Goal: Task Accomplishment & Management: Manage account settings

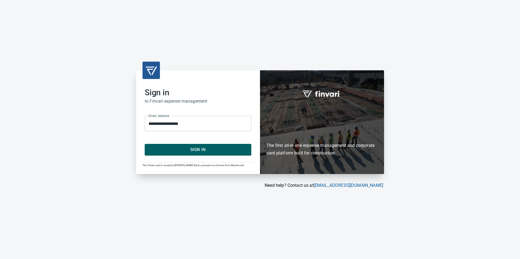
click at [238, 147] on span "Sign In" at bounding box center [198, 149] width 95 height 7
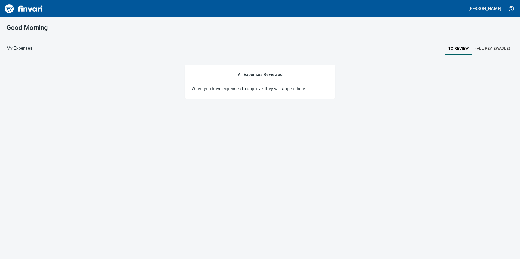
click at [493, 49] on span "(All Reviewable)" at bounding box center [492, 48] width 35 height 7
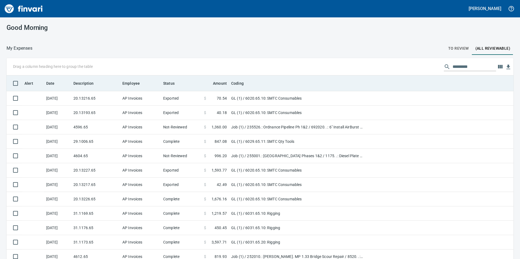
scroll to position [195, 494]
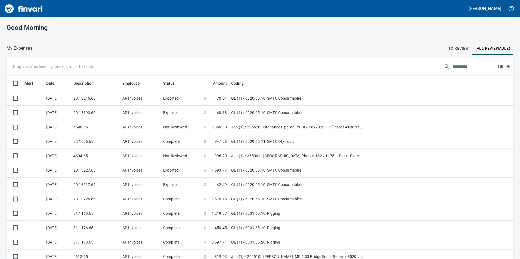
click at [460, 48] on span "To Review" at bounding box center [458, 48] width 21 height 7
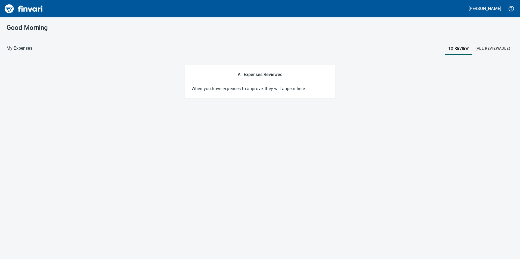
click at [496, 51] on span "(All Reviewable)" at bounding box center [492, 48] width 35 height 7
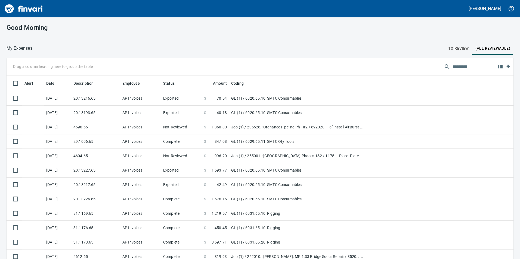
scroll to position [195, 494]
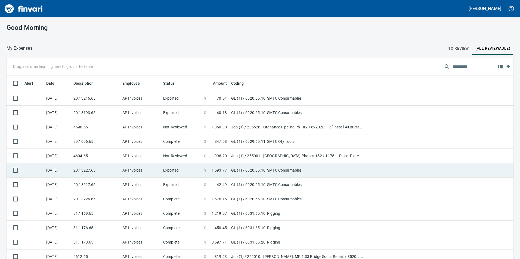
click at [122, 155] on td "AP Invoices" at bounding box center [140, 156] width 41 height 14
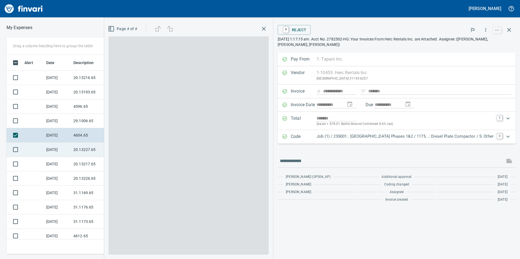
scroll to position [195, 363]
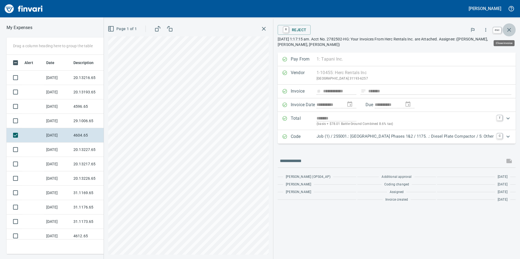
click at [512, 27] on icon "button" at bounding box center [509, 30] width 7 height 7
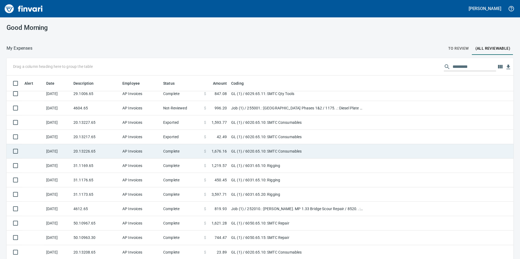
scroll to position [82, 0]
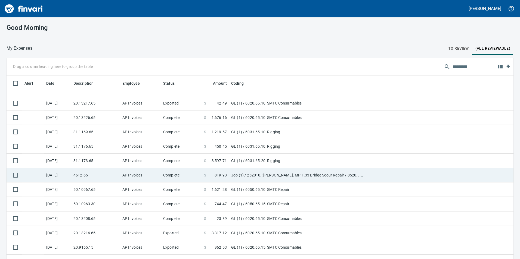
click at [129, 174] on td "AP Invoices" at bounding box center [140, 175] width 41 height 14
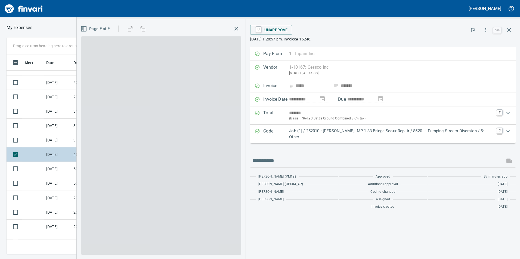
scroll to position [195, 363]
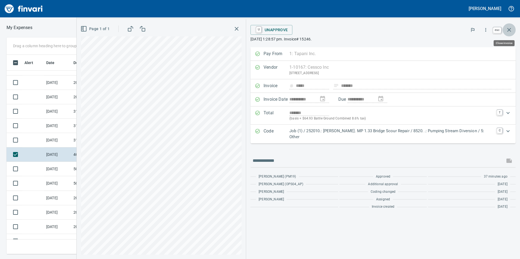
click at [512, 28] on button "button" at bounding box center [508, 29] width 13 height 13
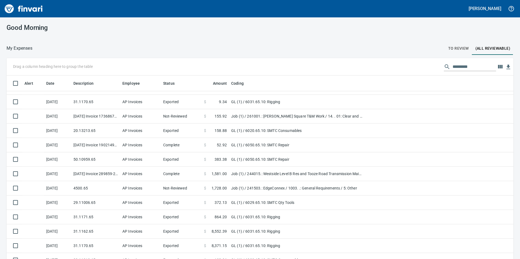
scroll to position [571, 0]
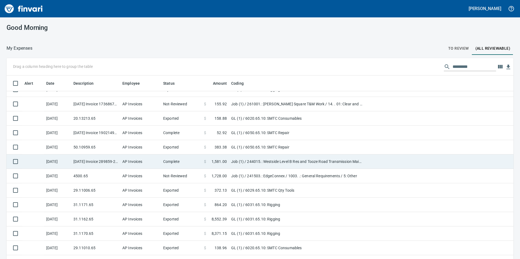
click at [215, 164] on span "1,581.00" at bounding box center [218, 161] width 15 height 5
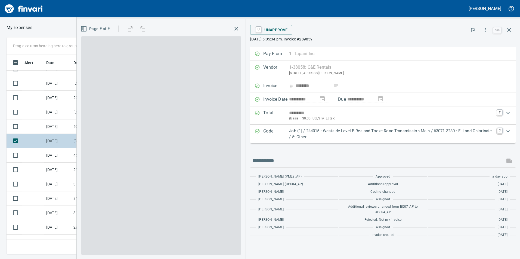
scroll to position [195, 363]
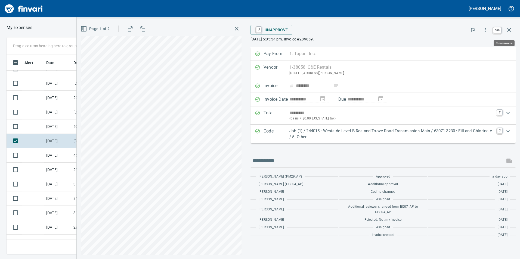
click at [512, 31] on button "button" at bounding box center [508, 29] width 13 height 13
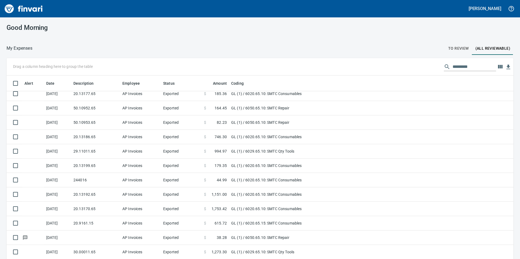
scroll to position [951, 0]
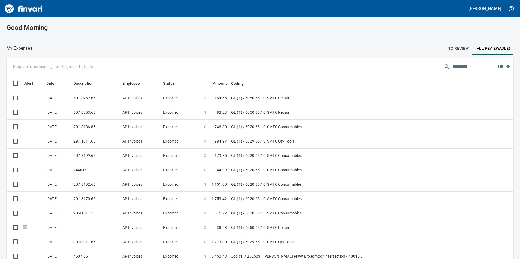
click at [444, 46] on div "My Expenses To Review (All Reviewable)" at bounding box center [260, 48] width 507 height 7
drag, startPoint x: 444, startPoint y: 46, endPoint x: 447, endPoint y: 45, distance: 3.4
click at [447, 45] on button "To Review" at bounding box center [458, 48] width 27 height 13
